Goal: Navigation & Orientation: Go to known website

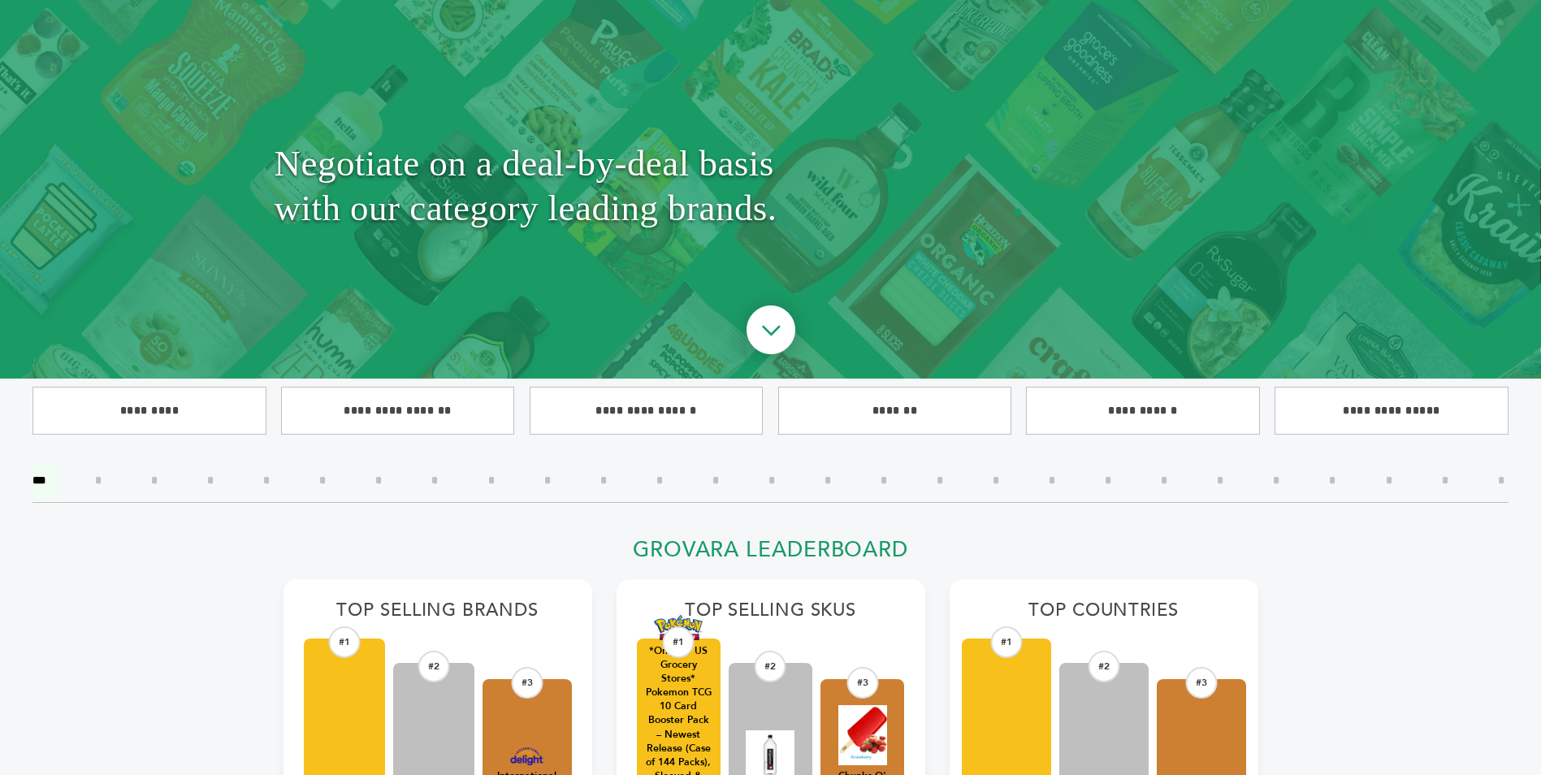
scroll to position [244, 0]
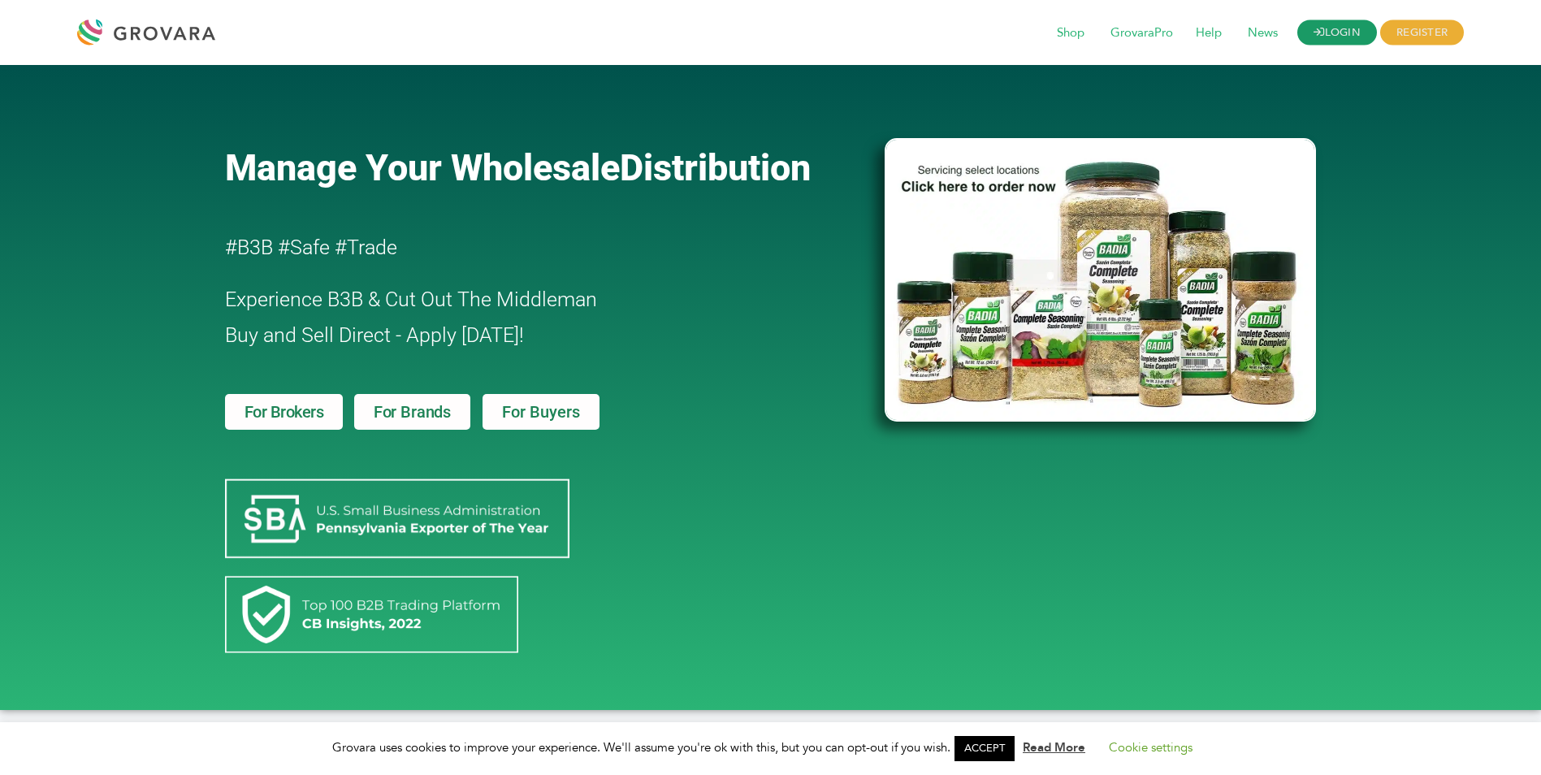
click at [1333, 31] on link "LOGIN" at bounding box center [1337, 32] width 80 height 25
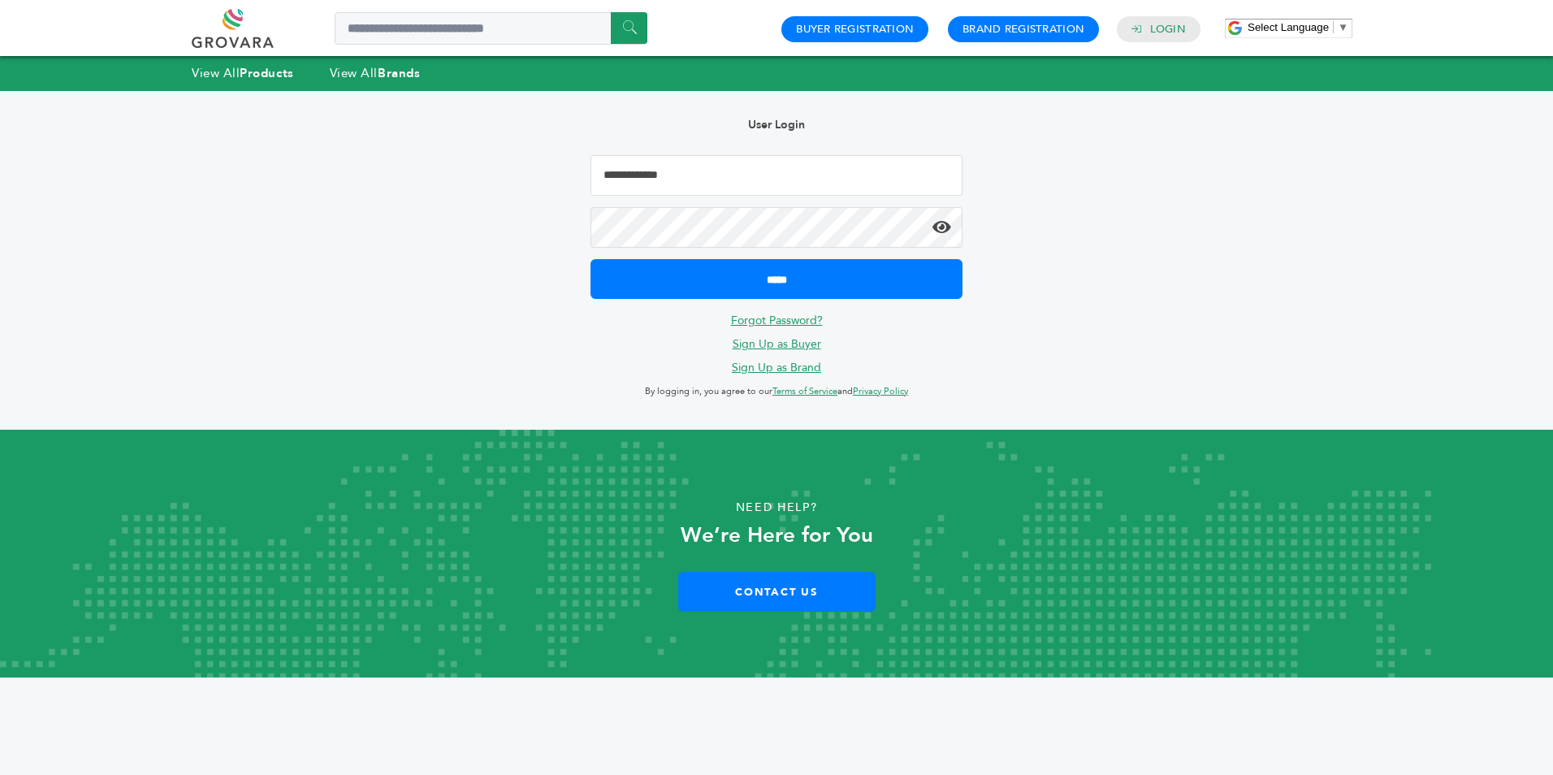
click at [697, 183] on input "Email Address" at bounding box center [776, 175] width 372 height 41
type input "**********"
